Goal: Task Accomplishment & Management: Complete application form

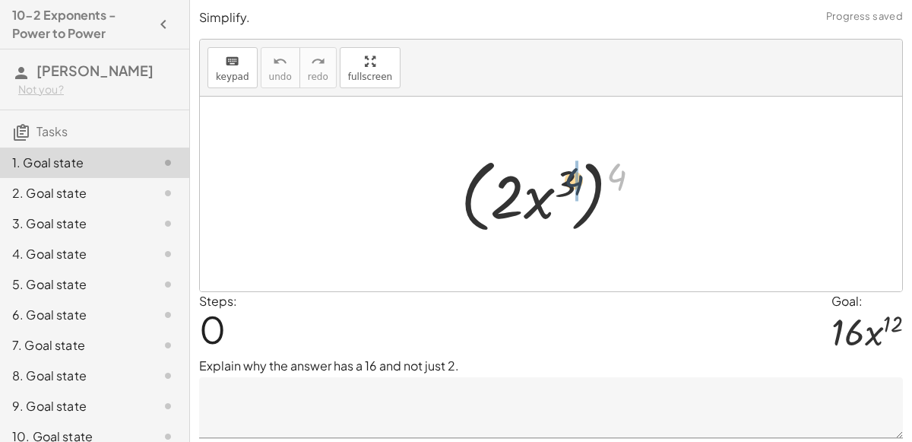
drag, startPoint x: 622, startPoint y: 176, endPoint x: 576, endPoint y: 181, distance: 45.9
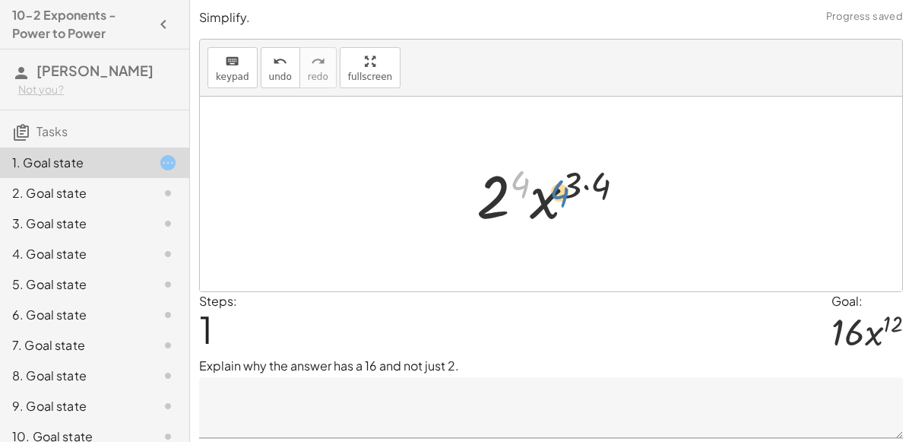
drag, startPoint x: 510, startPoint y: 178, endPoint x: 575, endPoint y: 191, distance: 65.9
click at [575, 191] on div at bounding box center [557, 194] width 176 height 78
drag, startPoint x: 577, startPoint y: 189, endPoint x: 521, endPoint y: 185, distance: 56.4
click at [521, 185] on div at bounding box center [557, 194] width 176 height 78
drag, startPoint x: 569, startPoint y: 185, endPoint x: 579, endPoint y: 189, distance: 9.6
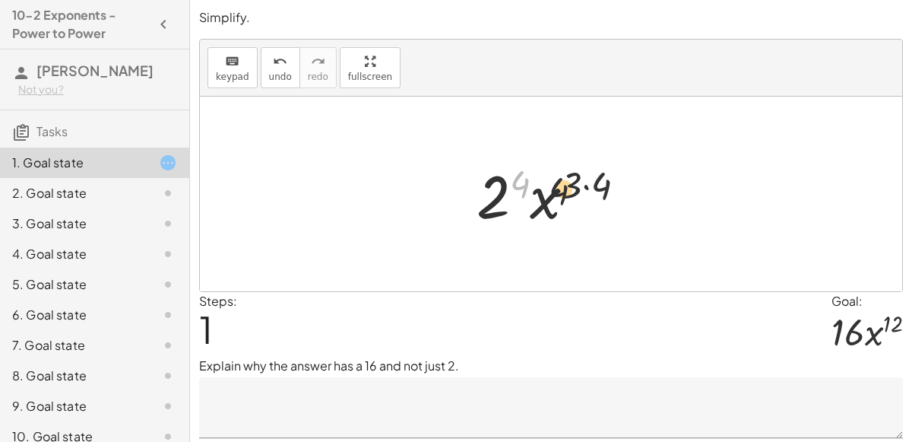
click at [579, 189] on div at bounding box center [557, 194] width 176 height 78
drag, startPoint x: 596, startPoint y: 183, endPoint x: 573, endPoint y: 183, distance: 22.8
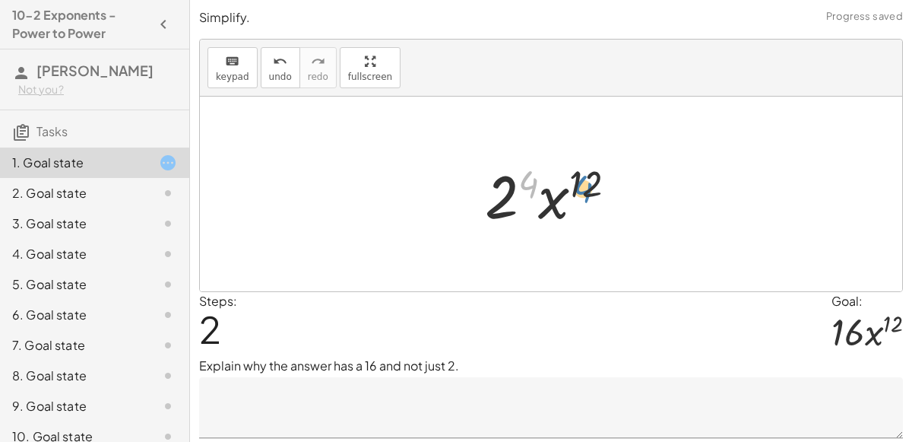
drag, startPoint x: 531, startPoint y: 178, endPoint x: 589, endPoint y: 183, distance: 58.0
click at [589, 183] on div at bounding box center [556, 194] width 159 height 78
drag, startPoint x: 522, startPoint y: 178, endPoint x: 565, endPoint y: 179, distance: 43.4
click at [565, 179] on div at bounding box center [556, 194] width 159 height 78
click at [273, 74] on span "undo" at bounding box center [280, 76] width 23 height 11
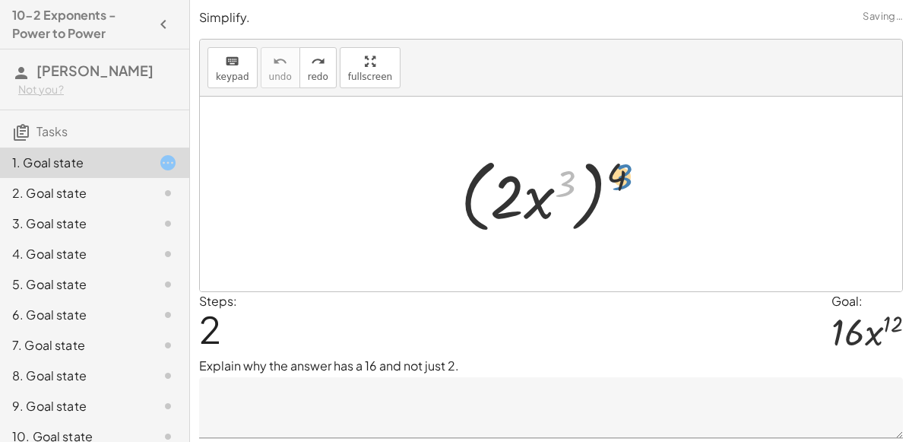
drag, startPoint x: 566, startPoint y: 179, endPoint x: 623, endPoint y: 172, distance: 57.5
click at [623, 172] on div at bounding box center [557, 194] width 208 height 87
drag, startPoint x: 607, startPoint y: 167, endPoint x: 556, endPoint y: 174, distance: 51.4
click at [556, 174] on div at bounding box center [557, 194] width 208 height 87
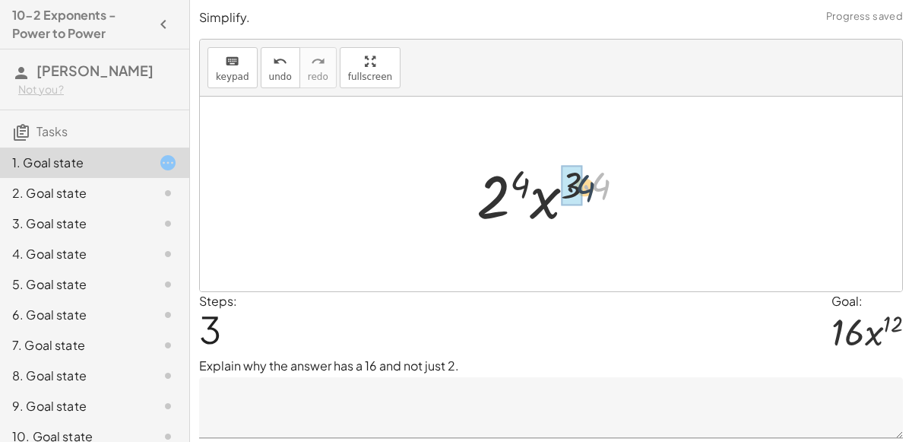
drag, startPoint x: 596, startPoint y: 186, endPoint x: 573, endPoint y: 188, distance: 22.9
click at [433, 411] on textarea at bounding box center [551, 407] width 704 height 61
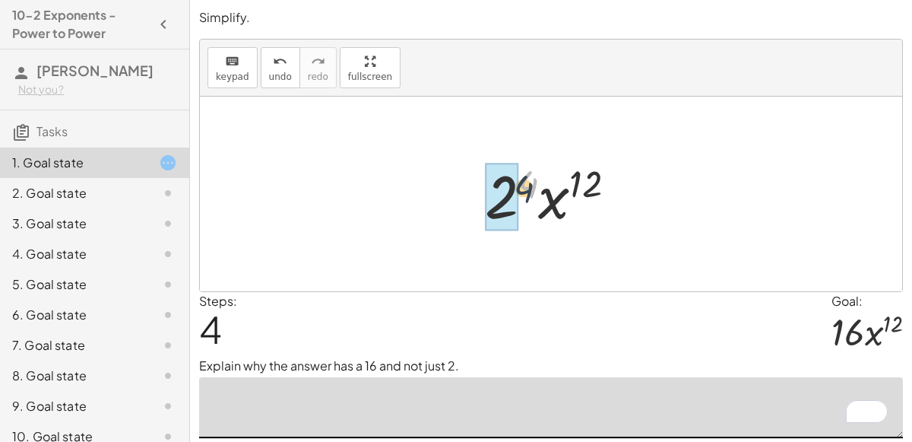
drag, startPoint x: 529, startPoint y: 172, endPoint x: 510, endPoint y: 185, distance: 23.4
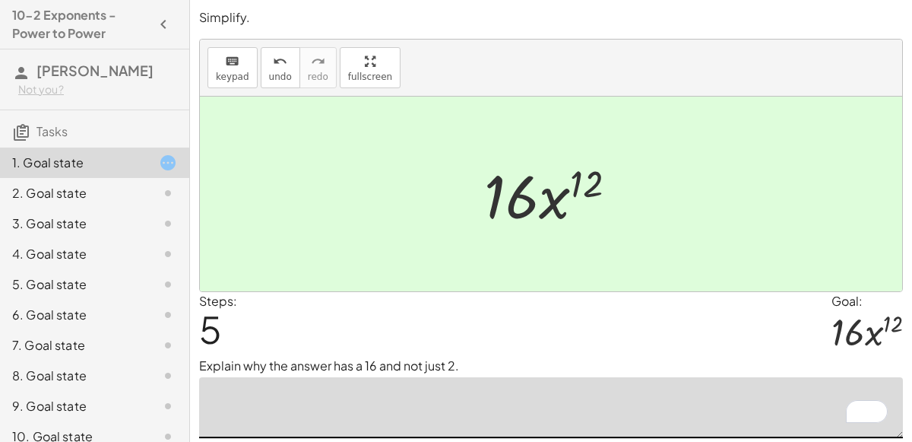
click at [424, 423] on textarea "To enrich screen reader interactions, please activate Accessibility in Grammarl…" at bounding box center [551, 407] width 704 height 61
click at [425, 426] on textarea "To enrich screen reader interactions, please activate Accessibility in Grammarl…" at bounding box center [551, 407] width 704 height 61
click at [525, 395] on textarea "To enrich screen reader interactions, please activate Accessibility in Grammarl…" at bounding box center [551, 407] width 704 height 61
type textarea "*"
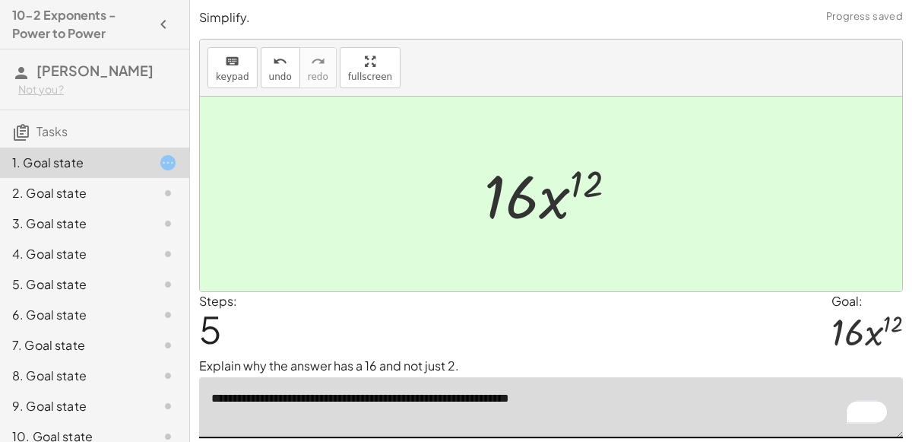
click at [561, 390] on textarea "**********" at bounding box center [551, 407] width 704 height 61
type textarea "**********"
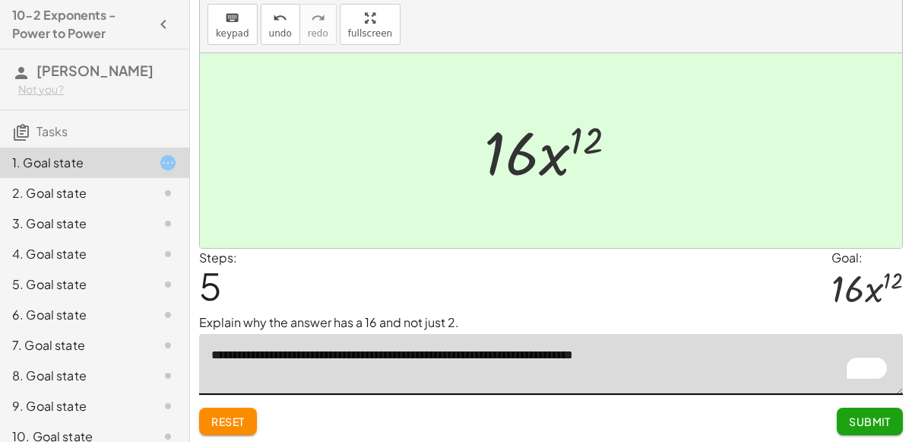
click at [844, 424] on button "Submit" at bounding box center [870, 420] width 66 height 27
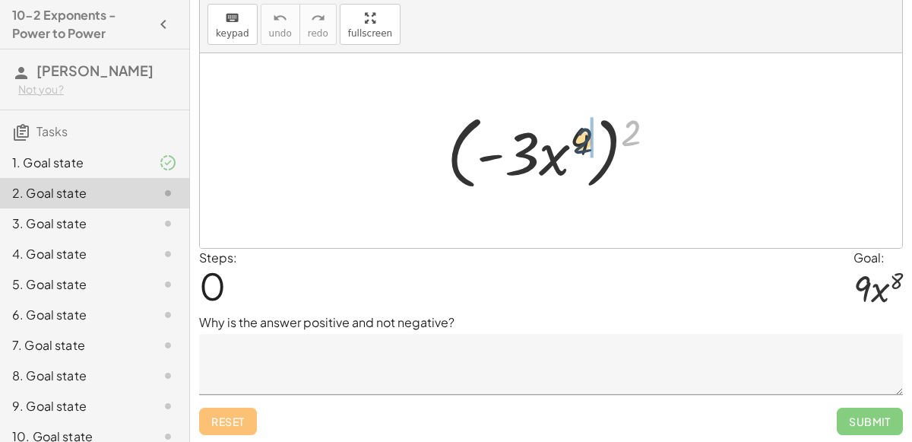
drag, startPoint x: 631, startPoint y: 120, endPoint x: 581, endPoint y: 128, distance: 50.9
click at [581, 128] on div at bounding box center [557, 150] width 236 height 87
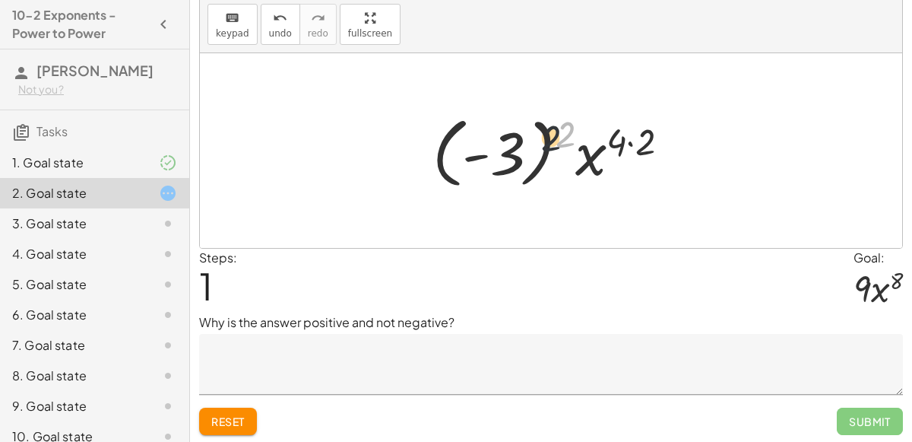
drag, startPoint x: 572, startPoint y: 125, endPoint x: 518, endPoint y: 149, distance: 58.2
click at [518, 149] on div at bounding box center [557, 151] width 265 height 84
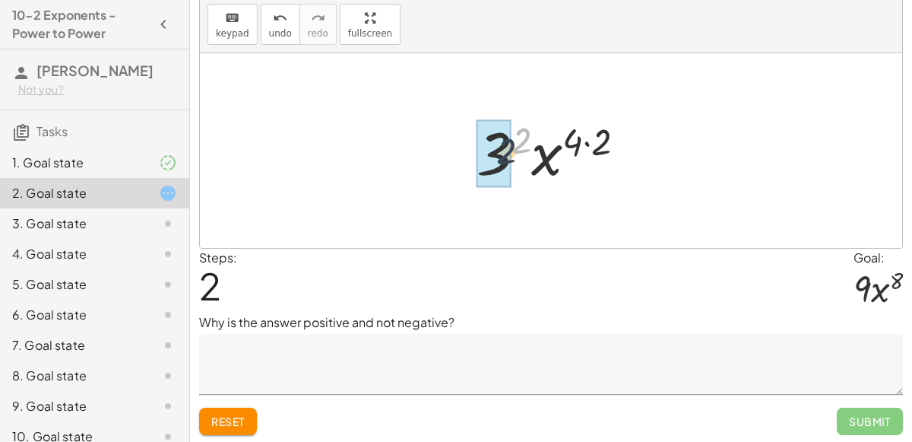
drag, startPoint x: 524, startPoint y: 140, endPoint x: 508, endPoint y: 152, distance: 20.1
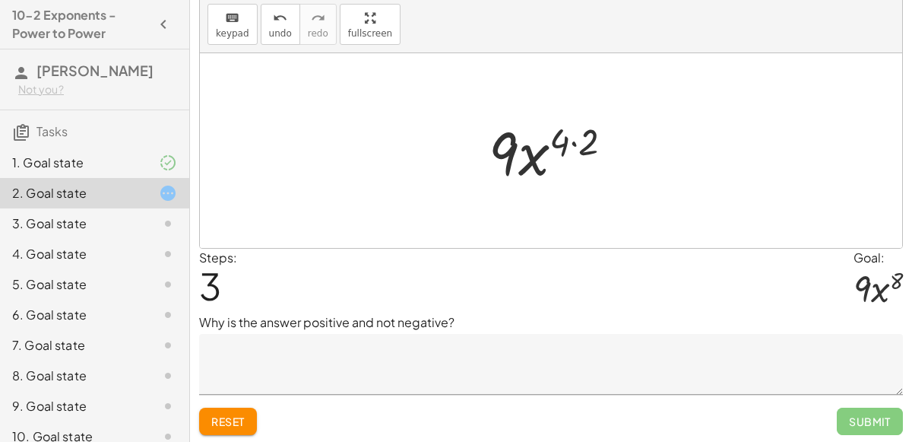
click at [209, 417] on button "Reset" at bounding box center [228, 420] width 58 height 27
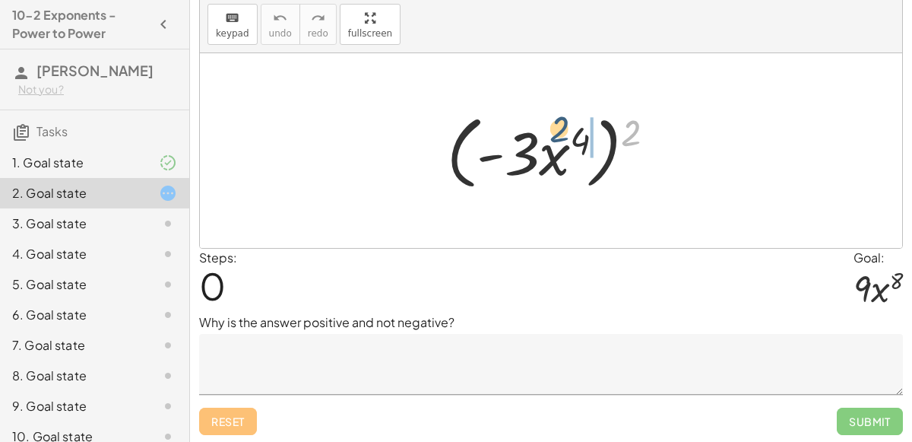
drag, startPoint x: 637, startPoint y: 141, endPoint x: 553, endPoint y: 136, distance: 83.8
click at [553, 136] on div at bounding box center [557, 150] width 236 height 87
